Goal: Task Accomplishment & Management: Complete application form

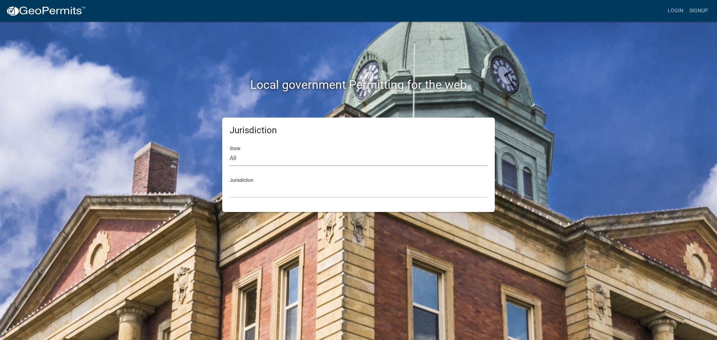
click at [341, 159] on select "All Colorado Georgia Indiana Iowa Kansas Minnesota Ohio South Carolina Wisconsin" at bounding box center [359, 158] width 258 height 15
select select "[US_STATE]"
click at [230, 151] on select "All Colorado Georgia Indiana Iowa Kansas Minnesota Ohio South Carolina Wisconsin" at bounding box center [359, 158] width 258 height 15
click at [242, 192] on select "City of Charlestown, Indiana City of Jeffersonville, Indiana City of Logansport…" at bounding box center [359, 190] width 258 height 15
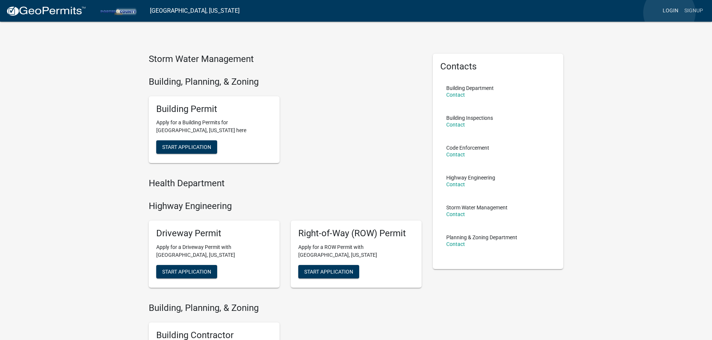
click at [669, 13] on link "Login" at bounding box center [670, 11] width 22 height 14
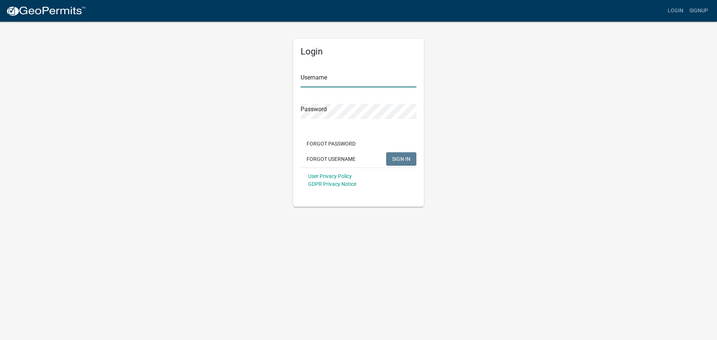
type input "Relianz502"
click at [403, 162] on span "SIGN IN" at bounding box center [401, 159] width 18 height 6
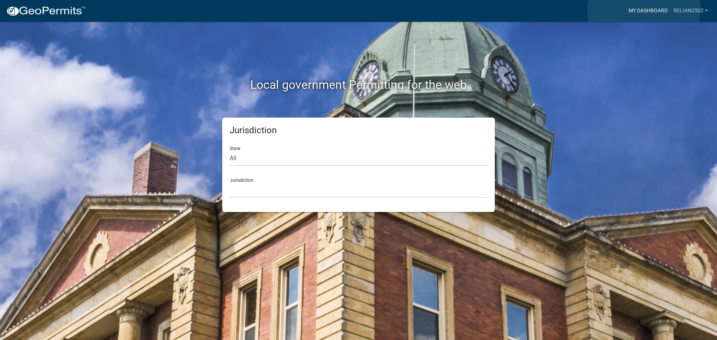
click at [644, 10] on link "My Dashboard" at bounding box center [648, 11] width 45 height 14
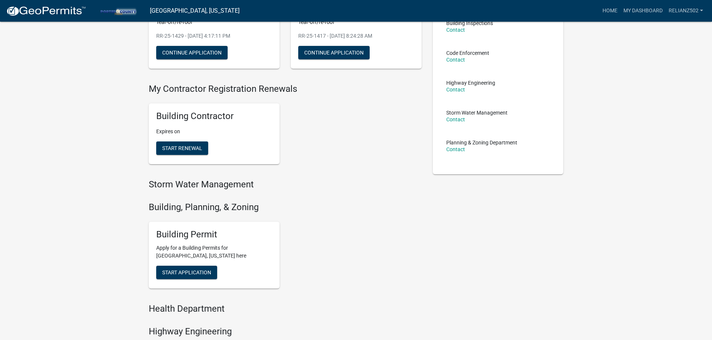
scroll to position [224, 0]
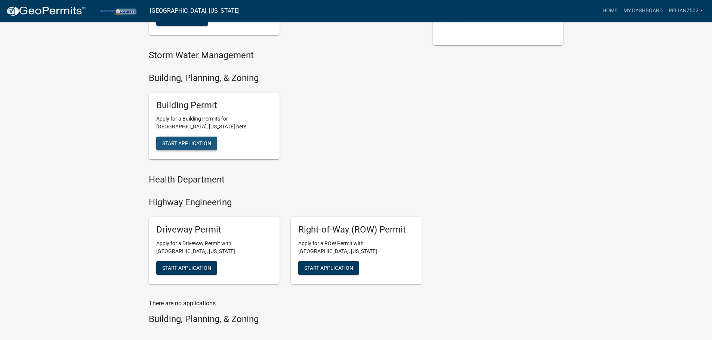
click at [182, 137] on button "Start Application" at bounding box center [186, 143] width 61 height 13
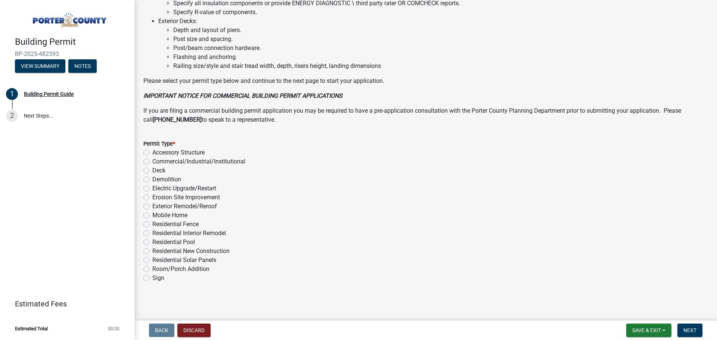
scroll to position [505, 0]
click at [152, 206] on label "Exterior Remodel/Reroof" at bounding box center [184, 205] width 65 height 9
click at [152, 206] on input "Exterior Remodel/Reroof" at bounding box center [154, 203] width 5 height 5
radio input "true"
click at [698, 329] on button "Next" at bounding box center [690, 330] width 25 height 13
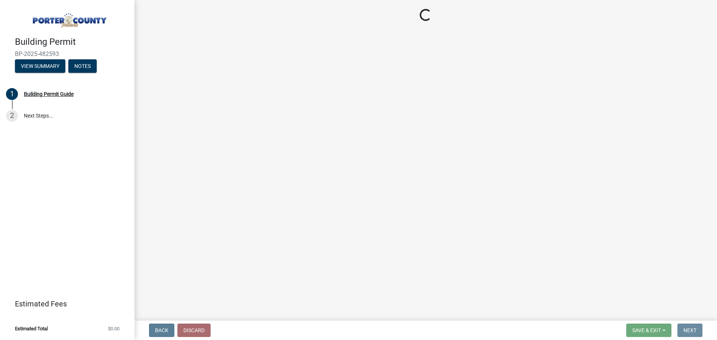
scroll to position [0, 0]
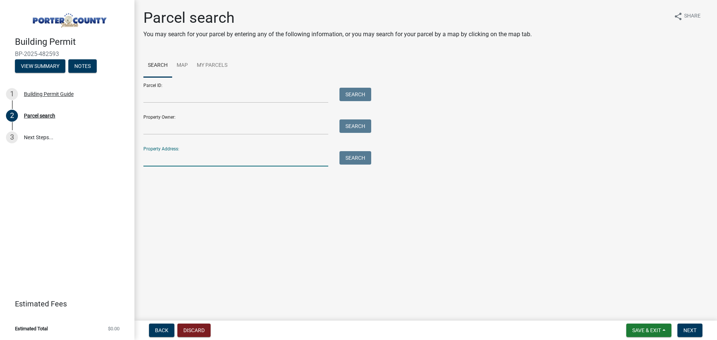
click at [177, 160] on input "Property Address:" at bounding box center [235, 158] width 185 height 15
type input "170 E 600"
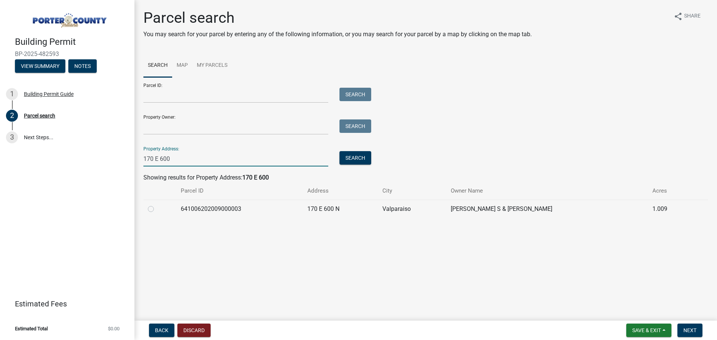
click at [157, 205] on label at bounding box center [157, 205] width 0 height 0
click at [157, 210] on input "radio" at bounding box center [159, 207] width 5 height 5
radio input "true"
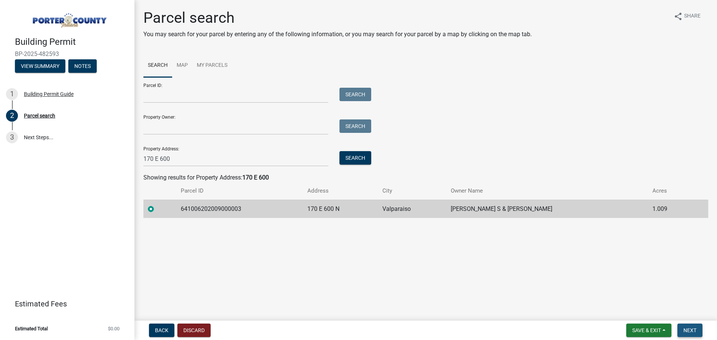
click at [692, 329] on span "Next" at bounding box center [690, 331] width 13 height 6
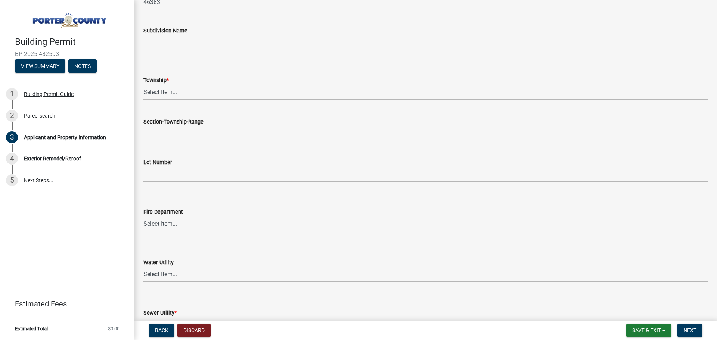
scroll to position [299, 0]
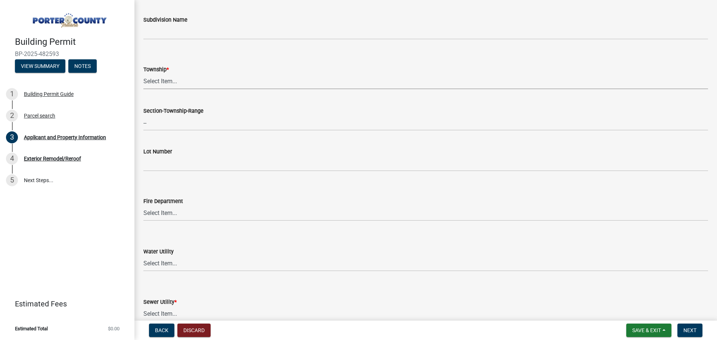
click at [163, 80] on select "Select Item... Boone Center Jackson Liberty Morgan Pine Pleasant Portage Porter…" at bounding box center [425, 81] width 565 height 15
click at [143, 74] on select "Select Item... Boone Center Jackson Liberty Morgan Pine Pleasant Portage Porter…" at bounding box center [425, 81] width 565 height 15
select select "eebc071e-620a-4db8-83e9-cb6b194c67e9"
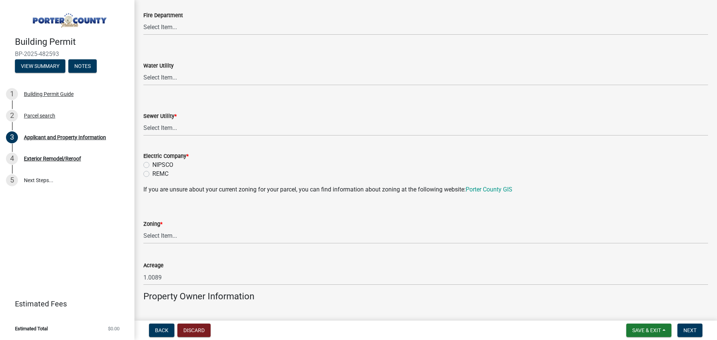
scroll to position [486, 0]
click at [178, 127] on select "Select Item... Aqua Indiana Inc Damon Run Falling Waters Lake Eliza - LEACD Nat…" at bounding box center [425, 127] width 565 height 15
click at [143, 120] on select "Select Item... Aqua Indiana Inc Damon Run Falling Waters Lake Eliza - LEACD Nat…" at bounding box center [425, 127] width 565 height 15
select select "ea6751d4-6bf7-4a16-89ee-f7801ab82aa1"
click at [152, 164] on label "NIPSCO" at bounding box center [162, 164] width 21 height 9
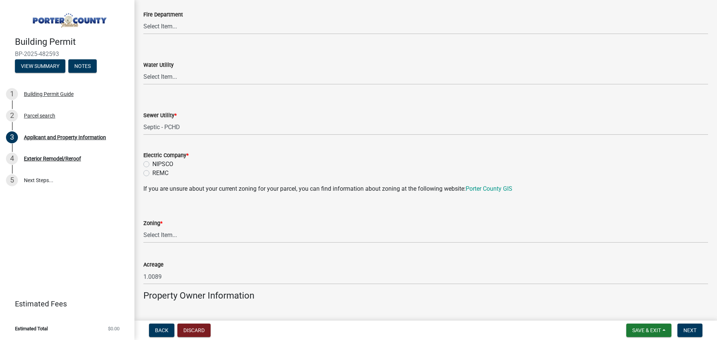
click at [152, 164] on input "NIPSCO" at bounding box center [154, 162] width 5 height 5
radio input "true"
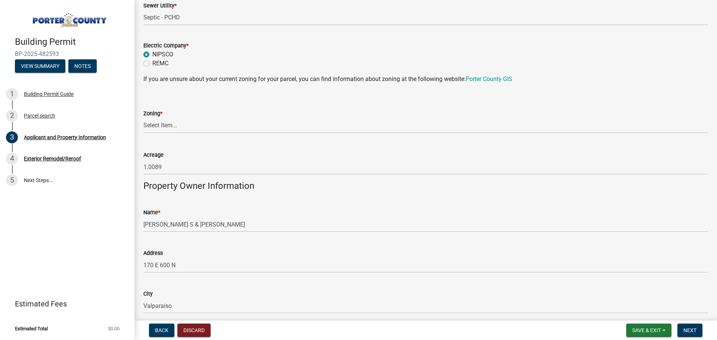
scroll to position [598, 0]
click at [164, 126] on select "Select Item... A1 A2 CH CM CN I1 I2 I3 IN MP OT P1 P2 PUD R1 R2 R3 R4 RL RR" at bounding box center [425, 123] width 565 height 15
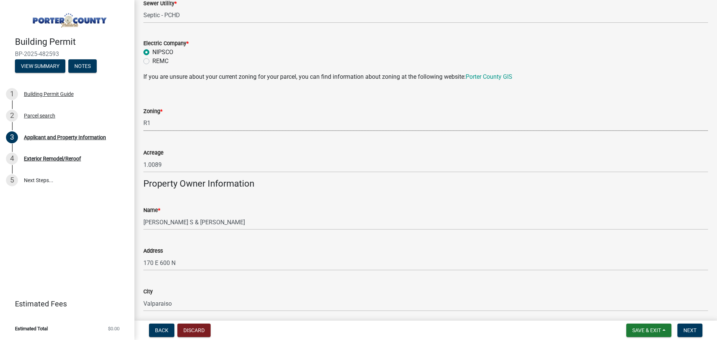
click at [143, 116] on select "Select Item... A1 A2 CH CM CN I1 I2 I3 IN MP OT P1 P2 PUD R1 R2 R3 R4 RL RR" at bounding box center [425, 123] width 565 height 15
select select "e2d1b1d7-ccc9-456b-9e96-e16306515997"
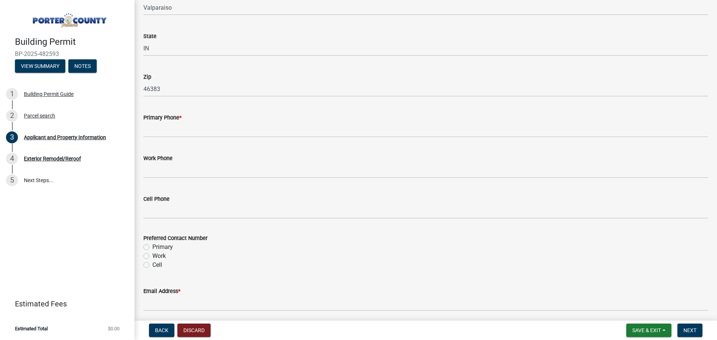
scroll to position [896, 0]
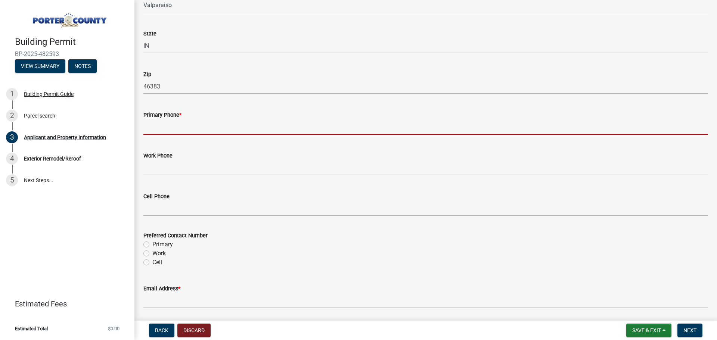
click at [173, 132] on input "Primary Phone *" at bounding box center [425, 127] width 565 height 15
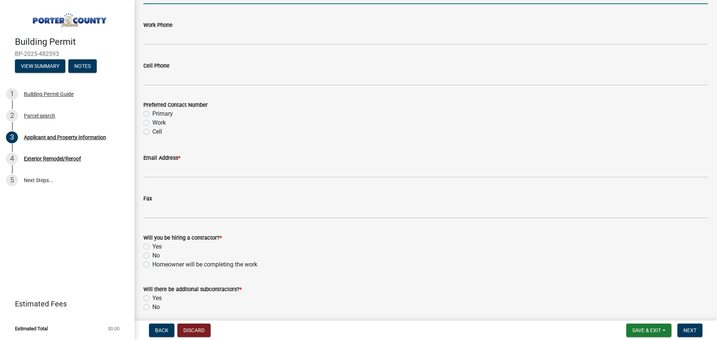
scroll to position [1046, 0]
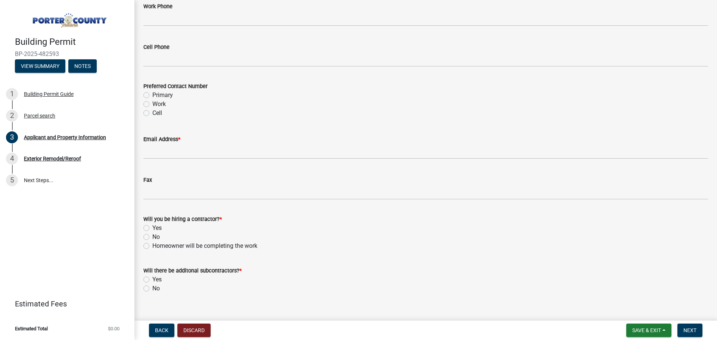
type input "2193095233"
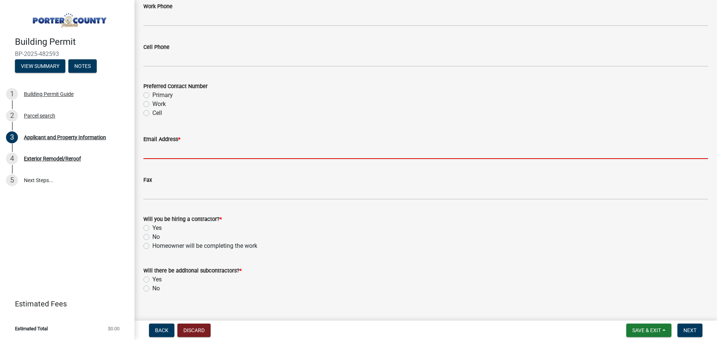
click at [220, 150] on input "Email Address *" at bounding box center [425, 151] width 565 height 15
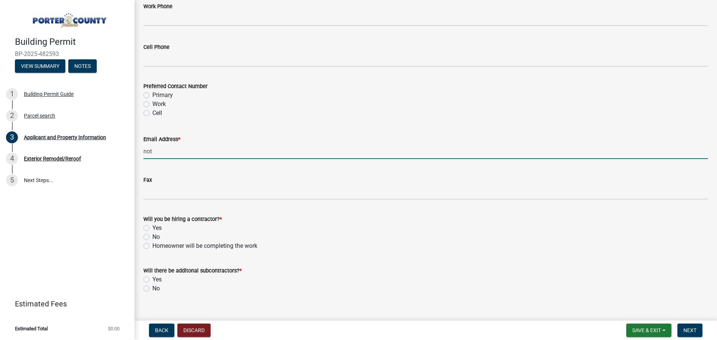
type input "notavailable@notsure.com"
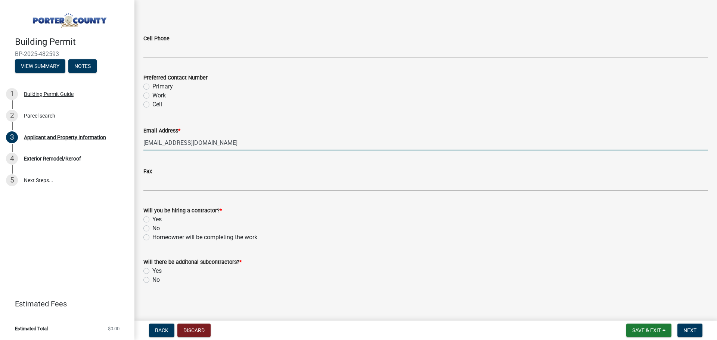
scroll to position [1057, 0]
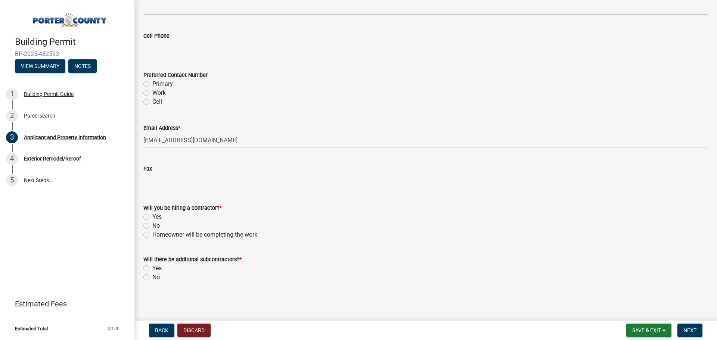
click at [152, 216] on label "Yes" at bounding box center [156, 217] width 9 height 9
click at [152, 216] on input "Yes" at bounding box center [154, 215] width 5 height 5
radio input "true"
drag, startPoint x: 143, startPoint y: 278, endPoint x: 146, endPoint y: 277, distance: 3.8
click at [143, 277] on div "Will there be additonal subcontractors? * Yes No" at bounding box center [426, 264] width 576 height 36
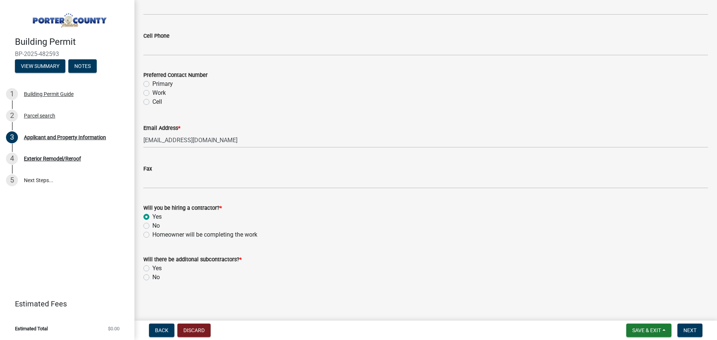
click at [152, 278] on label "No" at bounding box center [155, 277] width 7 height 9
click at [152, 278] on input "No" at bounding box center [154, 275] width 5 height 5
radio input "true"
click at [693, 332] on span "Next" at bounding box center [690, 331] width 13 height 6
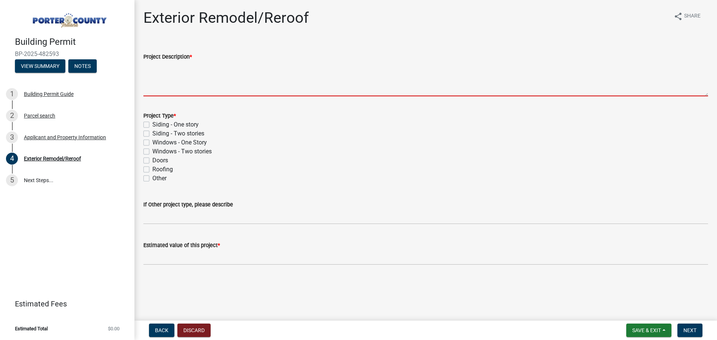
click at [225, 70] on textarea "Project Description *" at bounding box center [425, 78] width 565 height 35
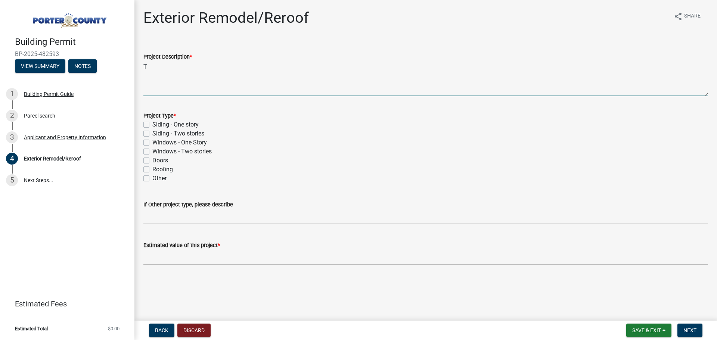
click at [204, 71] on textarea "T" at bounding box center [425, 78] width 565 height 35
type textarea "Tear-off/re-roof house and garage roofs"
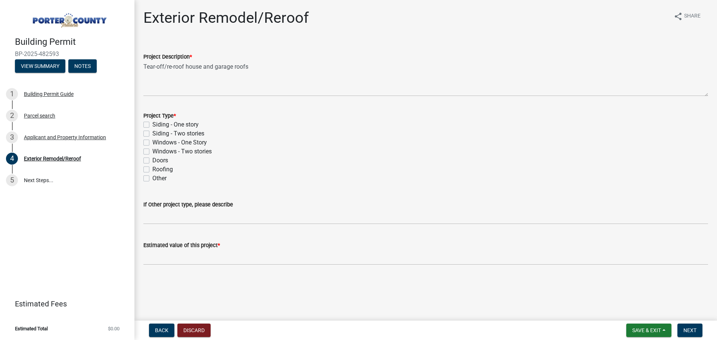
click at [152, 169] on label "Roofing" at bounding box center [162, 169] width 21 height 9
click at [152, 169] on input "Roofing" at bounding box center [154, 167] width 5 height 5
checkbox input "true"
checkbox input "false"
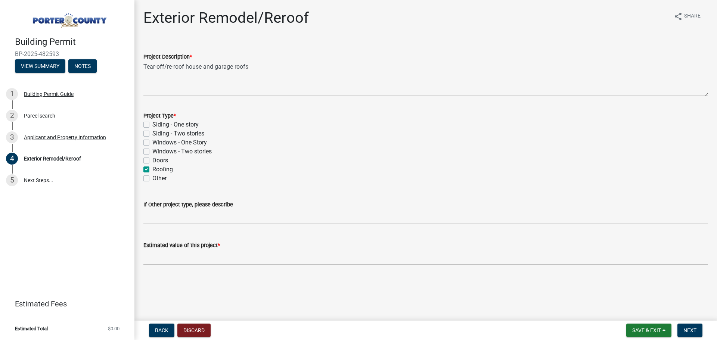
checkbox input "false"
checkbox input "true"
checkbox input "false"
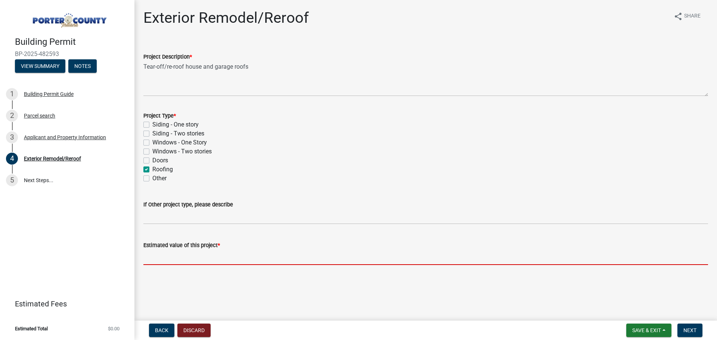
click at [239, 262] on input "text" at bounding box center [425, 257] width 565 height 15
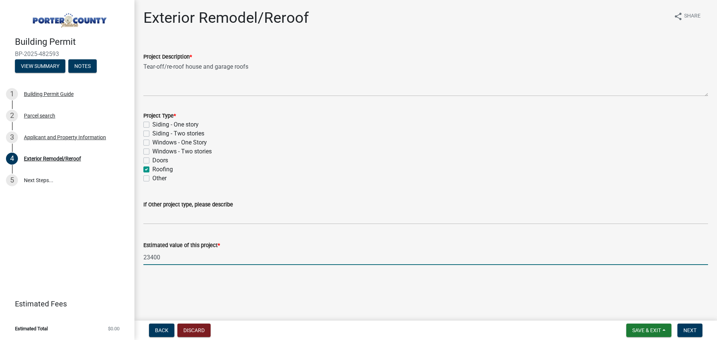
type input "23400"
click at [617, 302] on main "Exterior Remodel/Reroof share Share Project Description * Tear-off/re-roof hous…" at bounding box center [425, 159] width 583 height 318
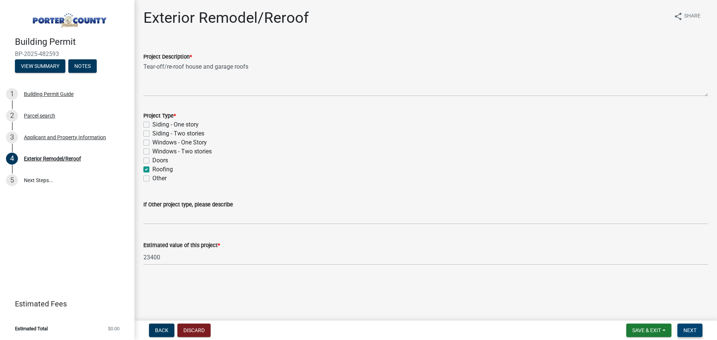
click at [691, 326] on button "Next" at bounding box center [690, 330] width 25 height 13
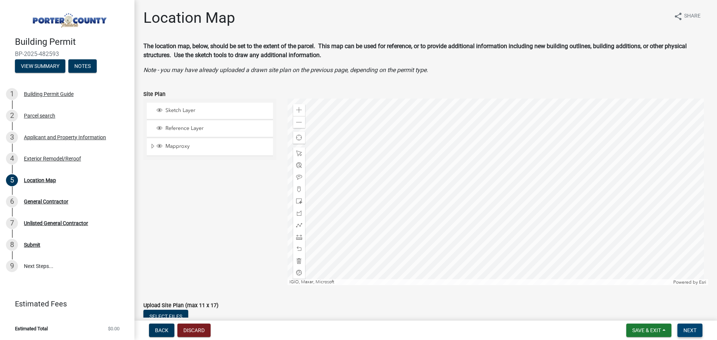
click at [693, 328] on span "Next" at bounding box center [690, 331] width 13 height 6
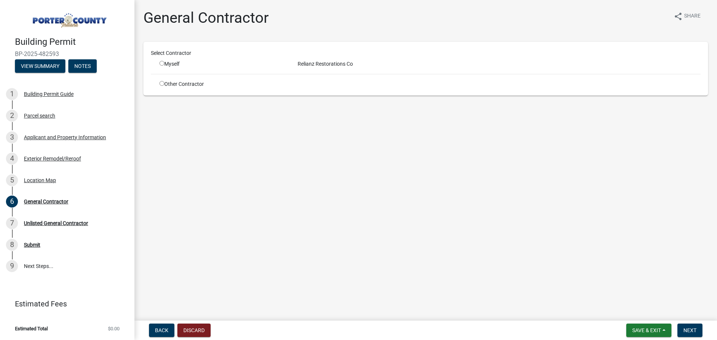
click at [164, 63] on input "radio" at bounding box center [161, 63] width 5 height 5
radio input "true"
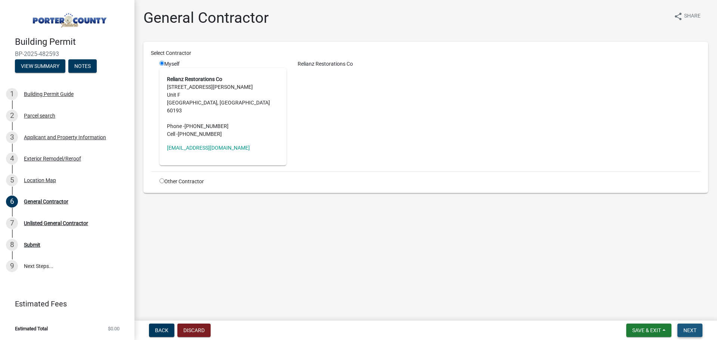
click at [688, 328] on span "Next" at bounding box center [690, 331] width 13 height 6
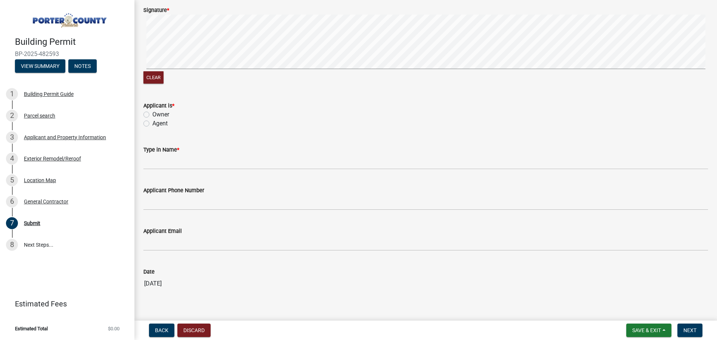
scroll to position [102, 0]
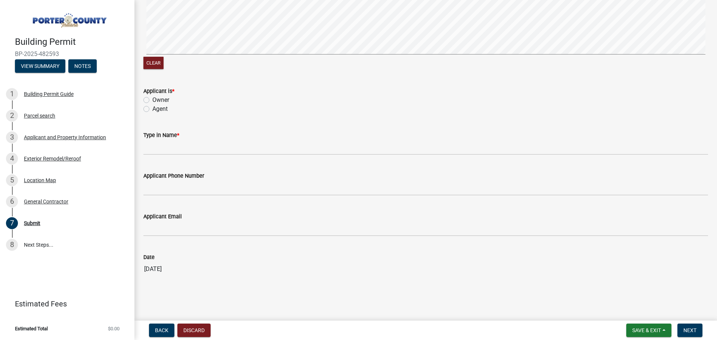
click at [152, 100] on label "Owner" at bounding box center [160, 100] width 17 height 9
click at [152, 100] on input "Owner" at bounding box center [154, 98] width 5 height 5
radio input "true"
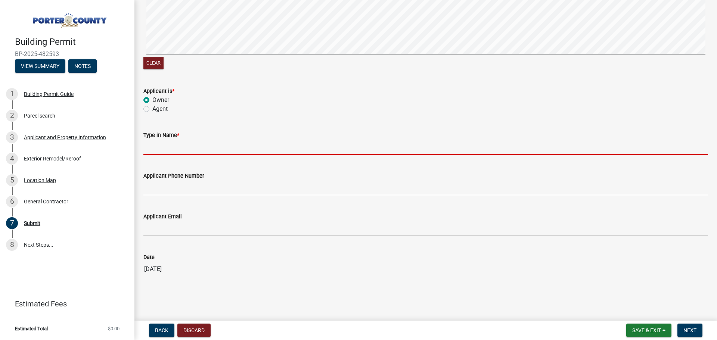
click at [162, 148] on input "Type in Name *" at bounding box center [425, 147] width 565 height 15
type input "[PERSON_NAME]"
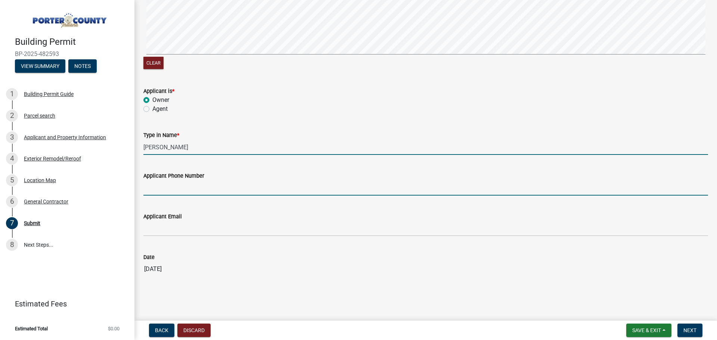
type input "3124795942"
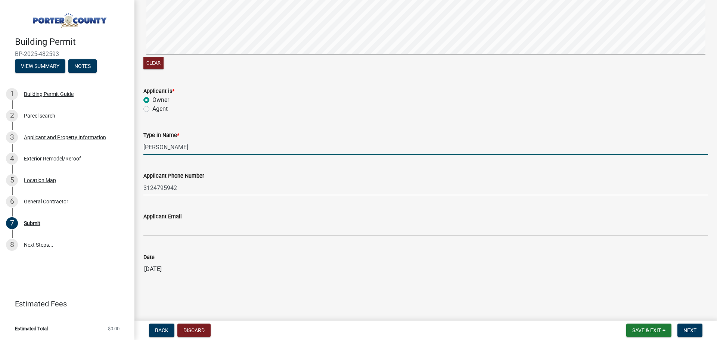
type input "[EMAIL_ADDRESS][DOMAIN_NAME]"
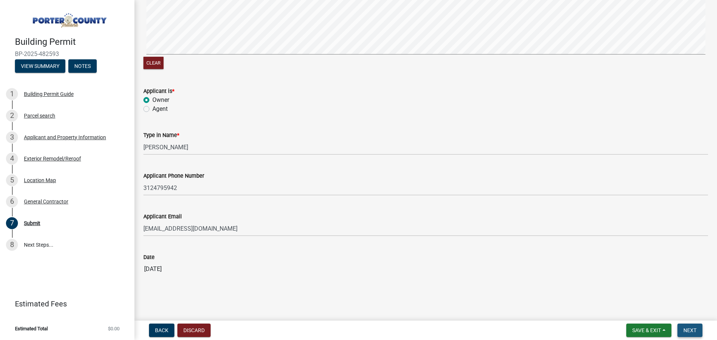
click at [690, 332] on span "Next" at bounding box center [690, 331] width 13 height 6
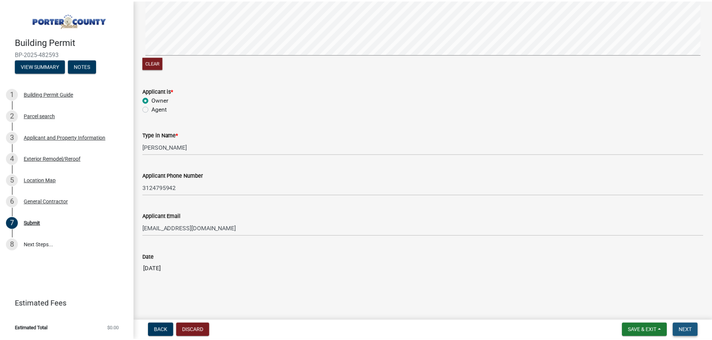
scroll to position [0, 0]
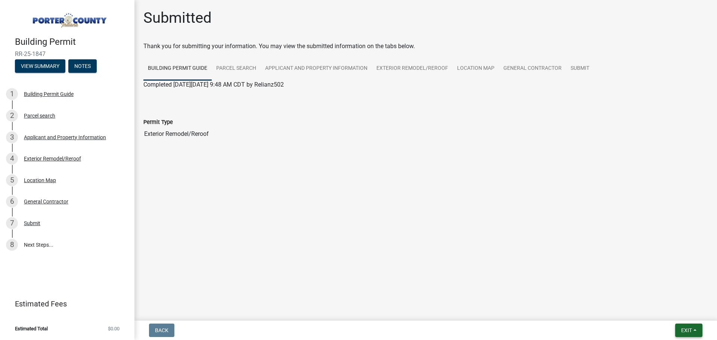
drag, startPoint x: 691, startPoint y: 338, endPoint x: 687, endPoint y: 327, distance: 12.1
click at [691, 338] on nav "Back Exit Save Save & Exit" at bounding box center [425, 330] width 583 height 19
click at [686, 328] on span "Exit" at bounding box center [686, 331] width 11 height 6
click at [668, 313] on button "Save & Exit" at bounding box center [673, 311] width 60 height 18
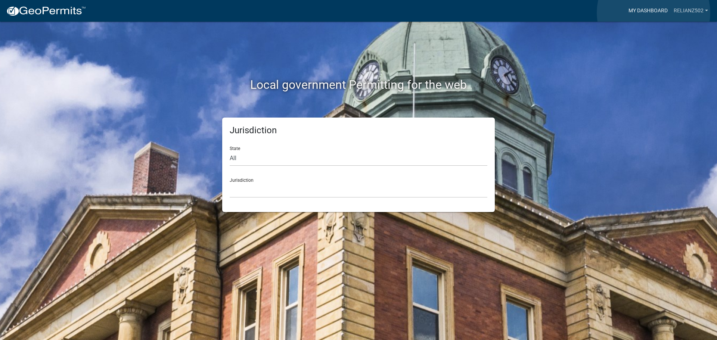
click at [654, 13] on link "My Dashboard" at bounding box center [648, 11] width 45 height 14
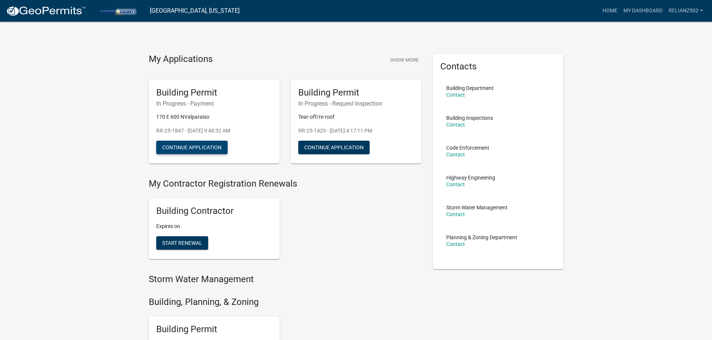
click at [211, 148] on button "Continue Application" at bounding box center [191, 147] width 71 height 13
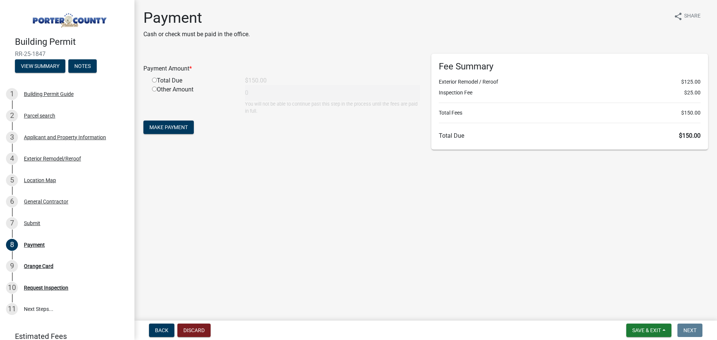
click at [154, 79] on input "radio" at bounding box center [154, 80] width 5 height 5
radio input "true"
type input "150"
click at [169, 128] on span "Make Payment" at bounding box center [168, 127] width 38 height 6
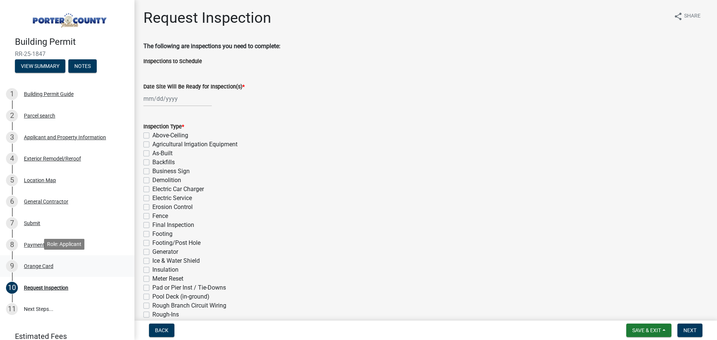
click at [35, 267] on div "Orange Card" at bounding box center [39, 266] width 30 height 5
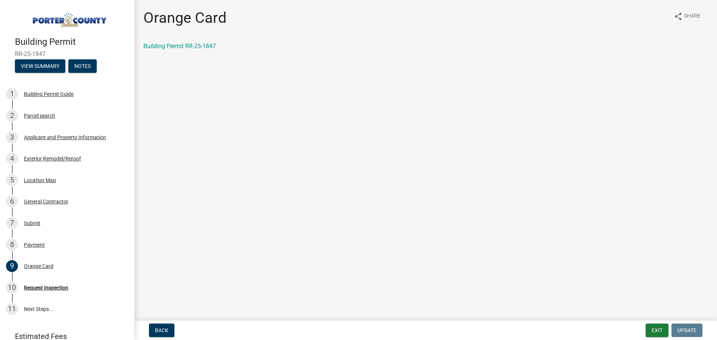
drag, startPoint x: 185, startPoint y: 49, endPoint x: 171, endPoint y: 75, distance: 30.1
click at [171, 75] on main "Orange Card share Share Building Permit RR-25-1847" at bounding box center [425, 159] width 583 height 318
click at [165, 44] on link "Building Permit RR-25-1847" at bounding box center [179, 46] width 72 height 7
click at [41, 245] on div "Payment" at bounding box center [34, 244] width 21 height 5
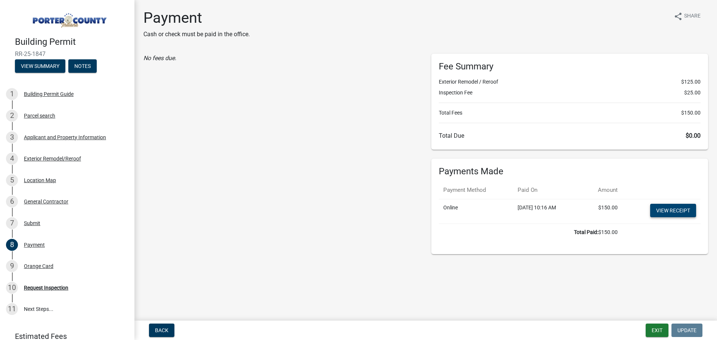
click at [662, 215] on link "View receipt" at bounding box center [673, 210] width 46 height 13
click at [649, 325] on button "Exit" at bounding box center [657, 330] width 23 height 13
